Goal: Complete application form

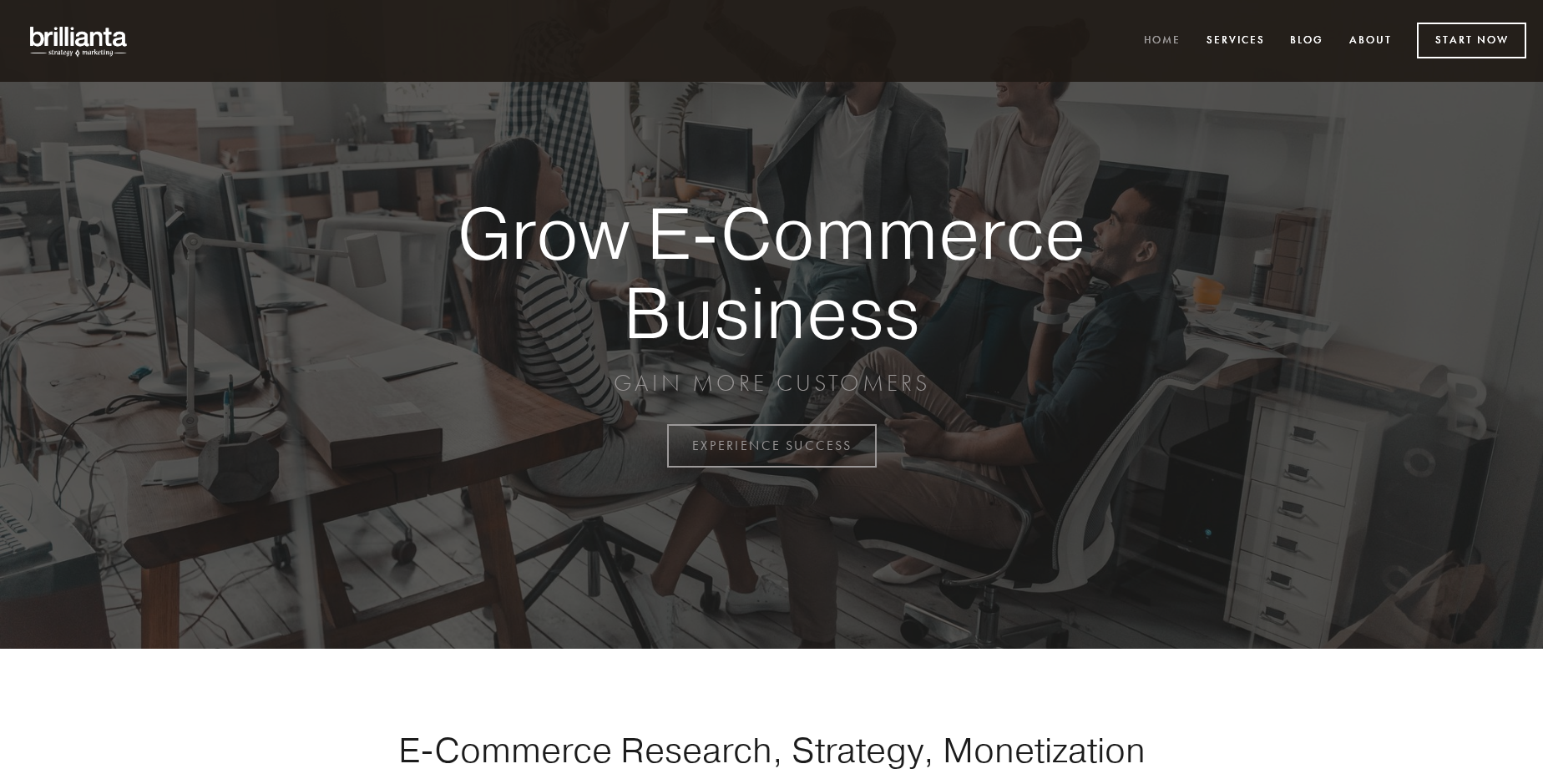
scroll to position [4376, 0]
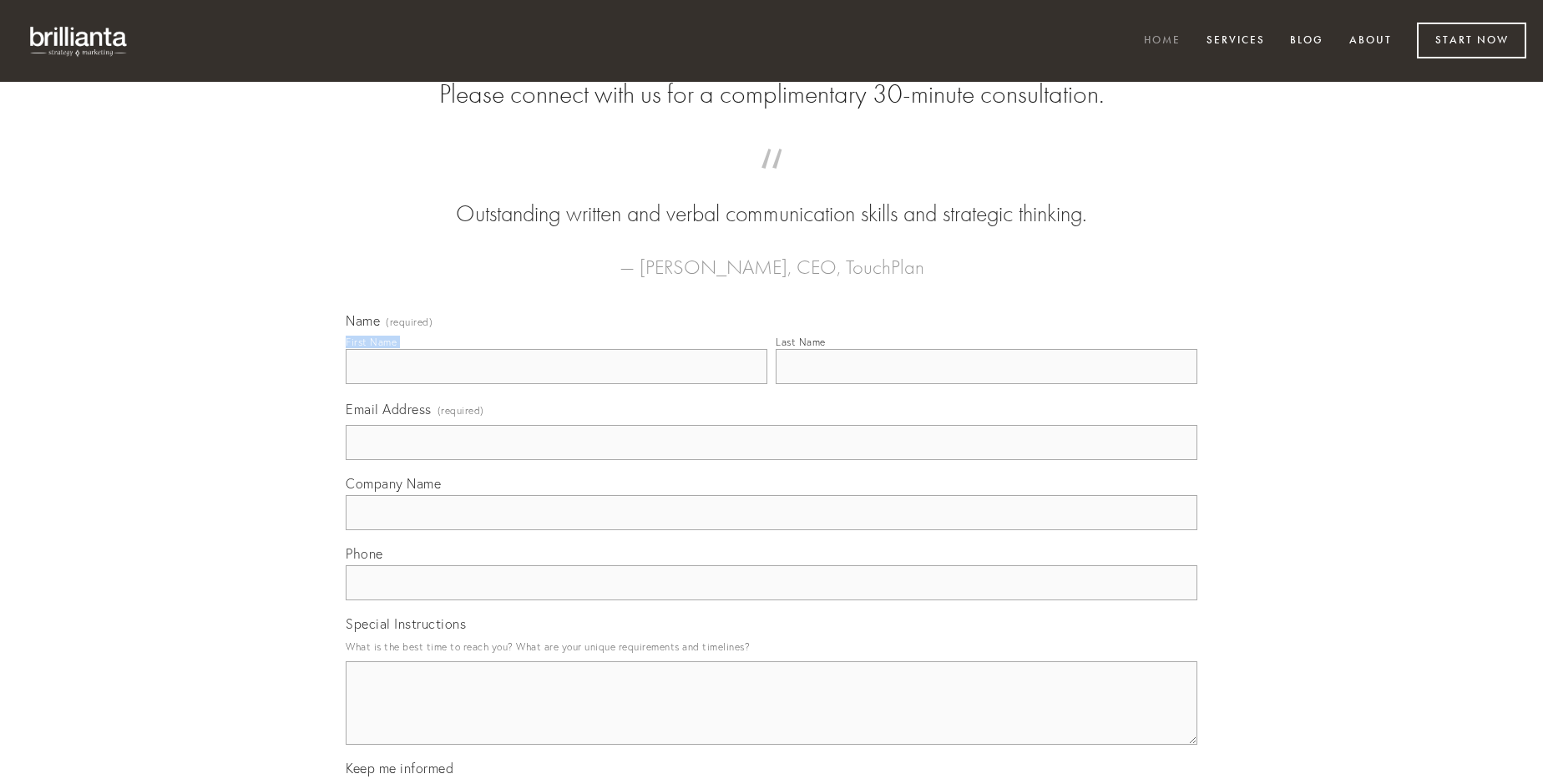
type input "[PERSON_NAME]"
click at [986, 384] on input "Last Name" at bounding box center [986, 366] width 421 height 35
type input "[PERSON_NAME]"
click at [771, 460] on input "Email Address (required)" at bounding box center [771, 442] width 852 height 35
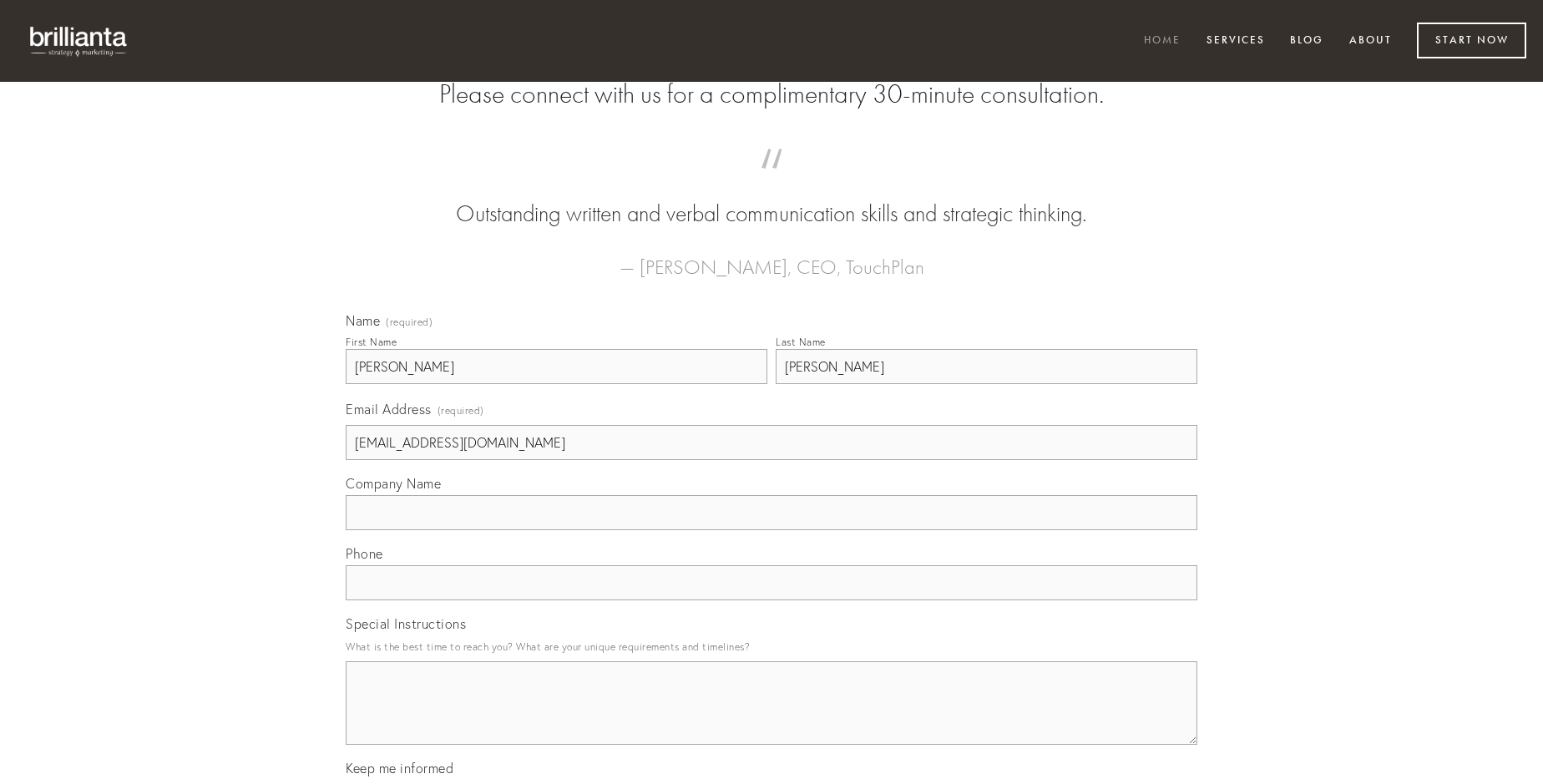
type input "[EMAIL_ADDRESS][DOMAIN_NAME]"
click at [771, 530] on input "Company Name" at bounding box center [771, 513] width 852 height 35
type input "talus"
click at [771, 600] on input "text" at bounding box center [771, 582] width 852 height 35
click at [771, 718] on textarea "Special Instructions" at bounding box center [771, 703] width 852 height 84
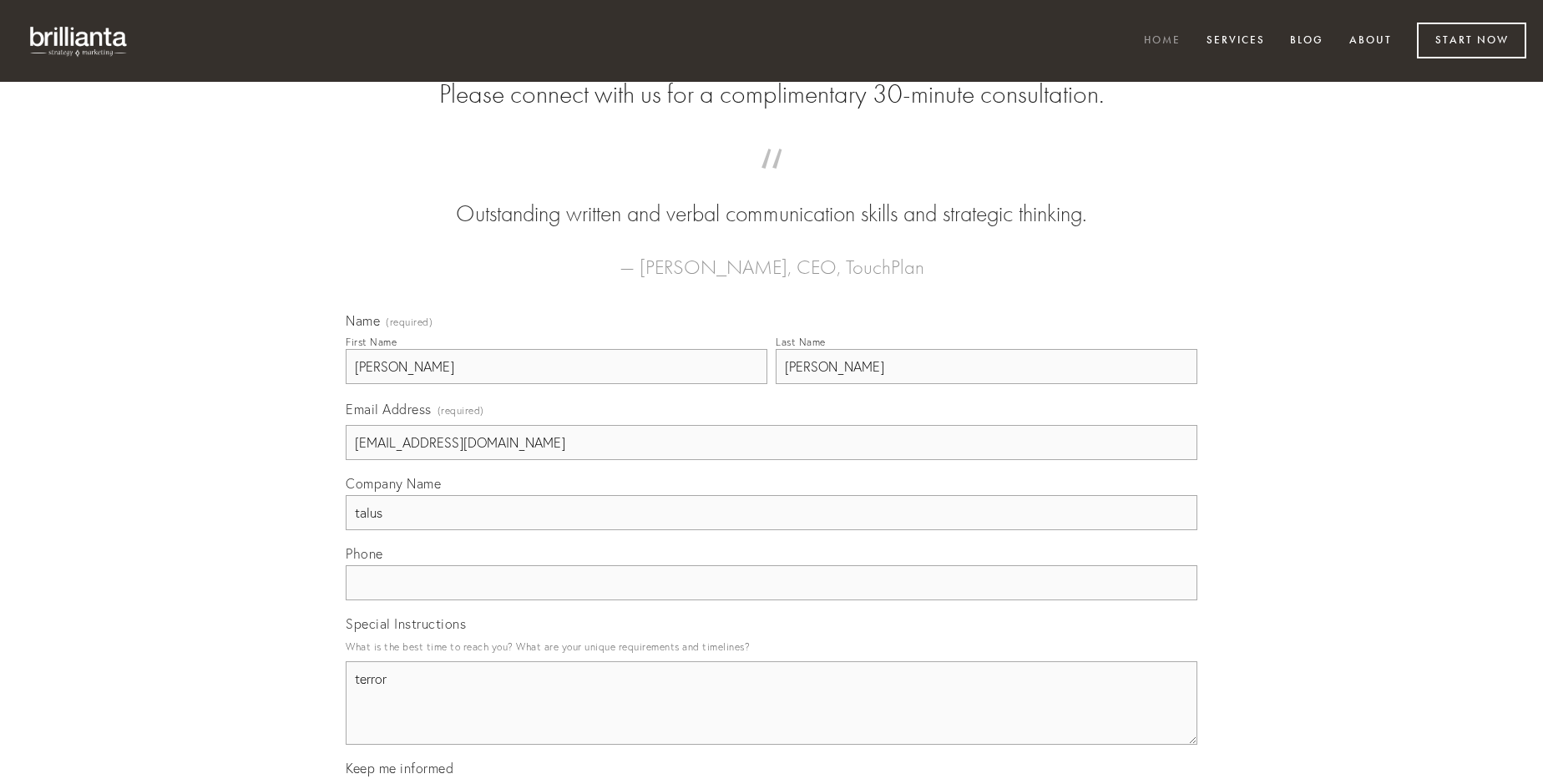
type textarea "terror"
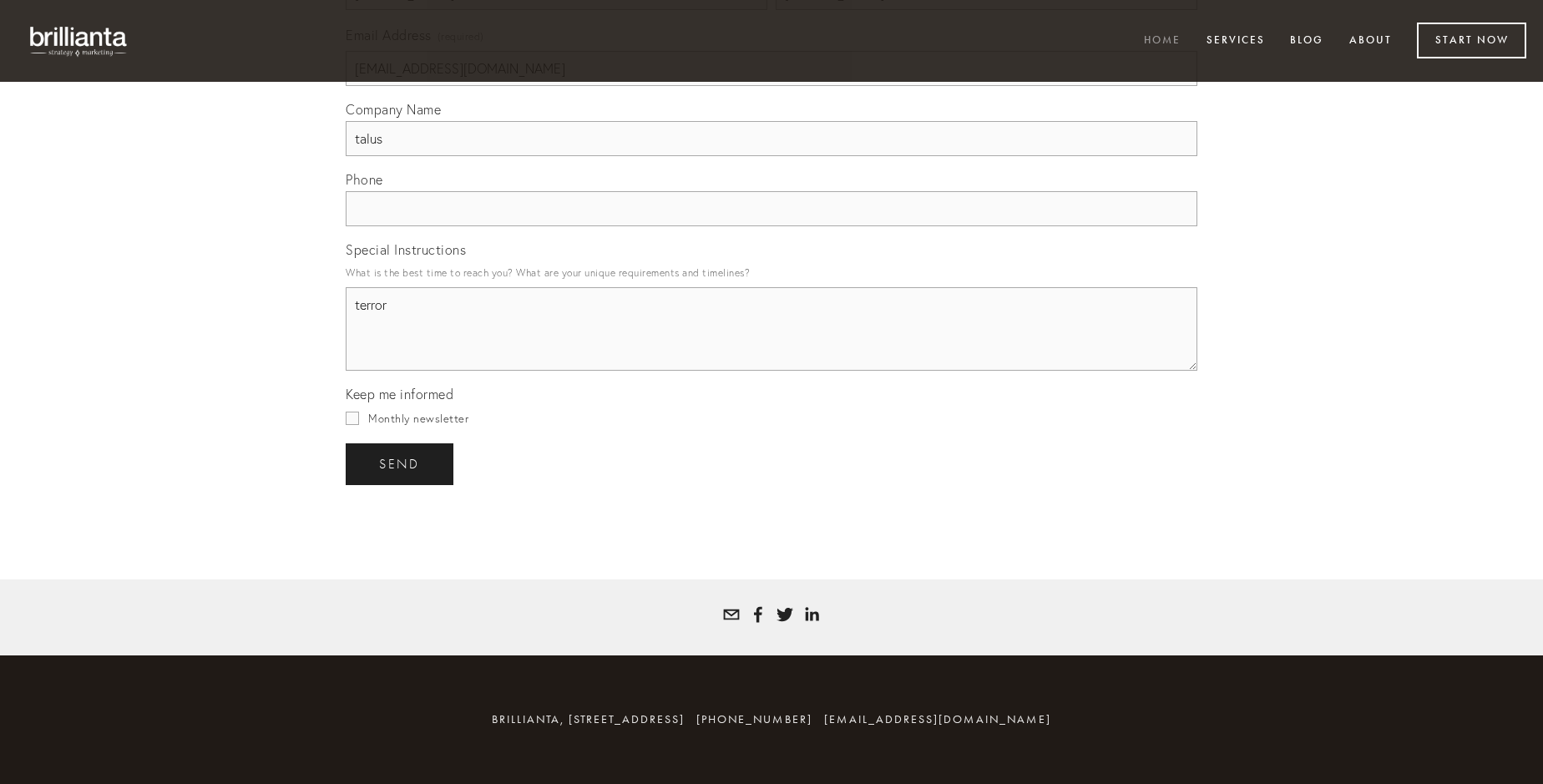
click at [400, 463] on span "send" at bounding box center [399, 464] width 41 height 15
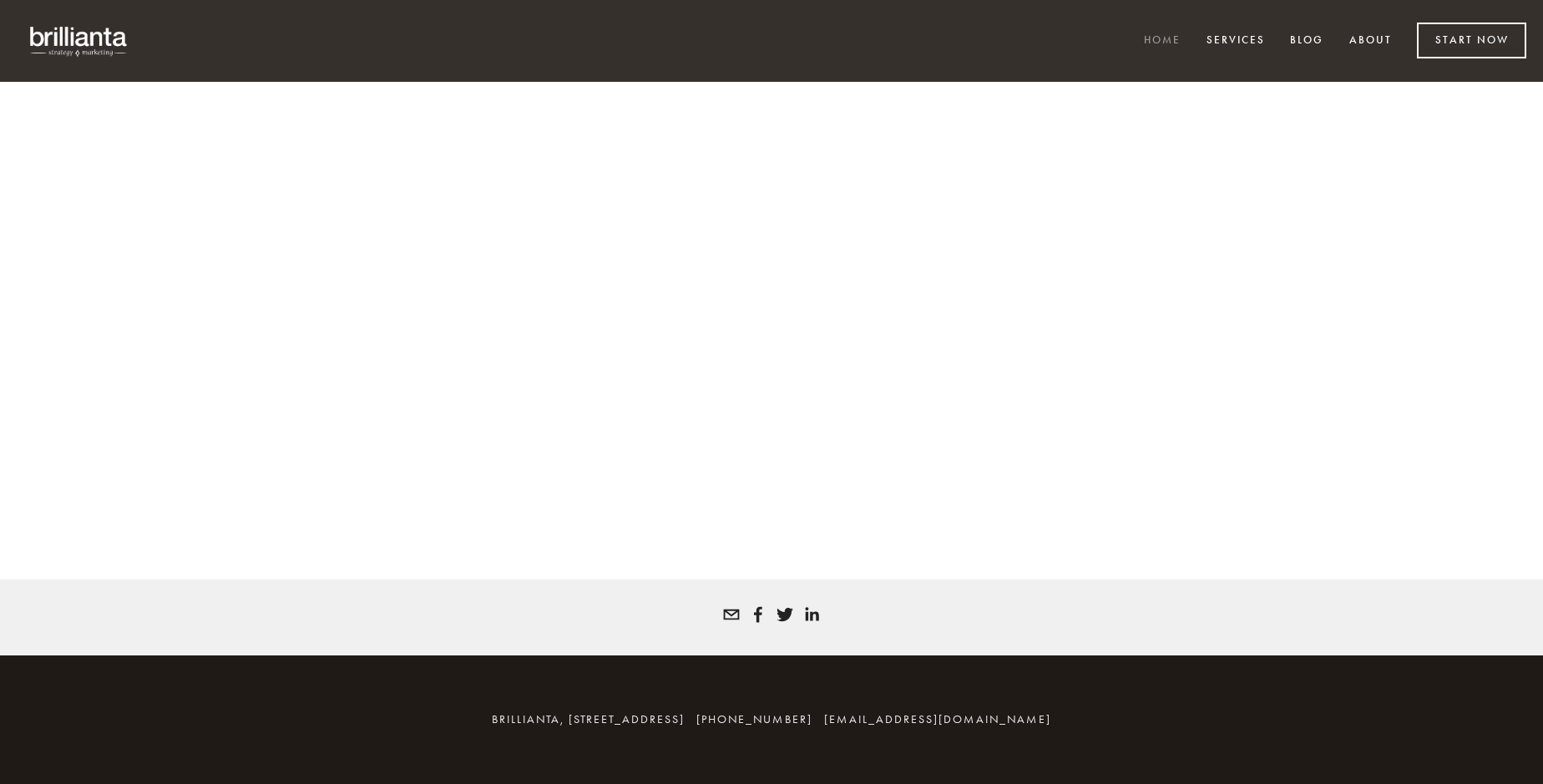
scroll to position [4353, 0]
